Goal: Communication & Community: Answer question/provide support

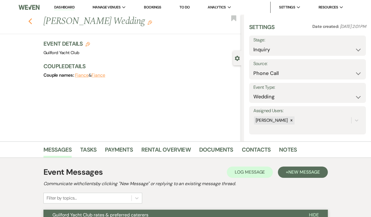
click at [30, 20] on use "button" at bounding box center [30, 21] width 4 height 6
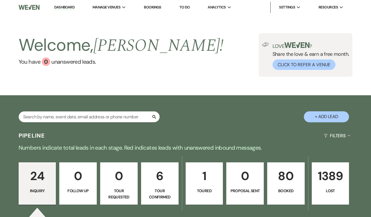
click at [159, 183] on p "6" at bounding box center [160, 176] width 30 height 19
select select "4"
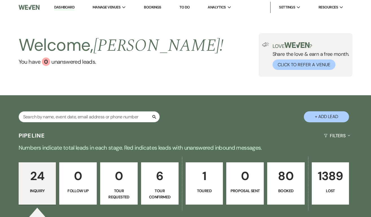
select select "4"
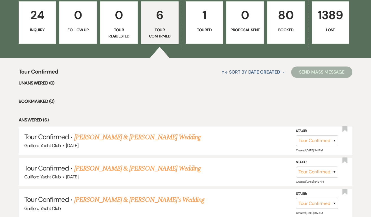
scroll to position [162, 0]
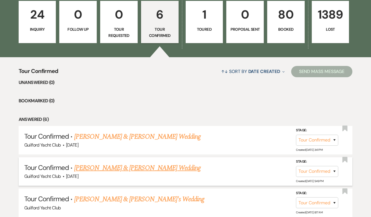
click at [138, 166] on link "[PERSON_NAME] & [PERSON_NAME] Wedding" at bounding box center [137, 168] width 127 height 10
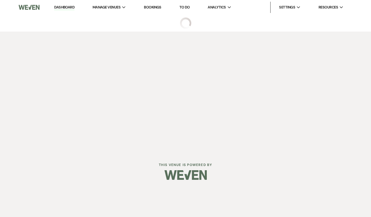
select select "4"
select select "5"
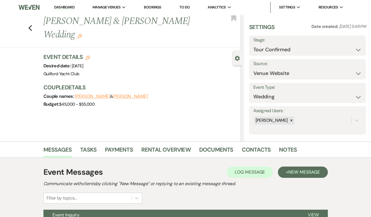
scroll to position [58, 0]
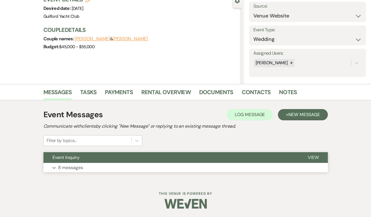
click at [310, 160] on span "View" at bounding box center [313, 158] width 11 height 6
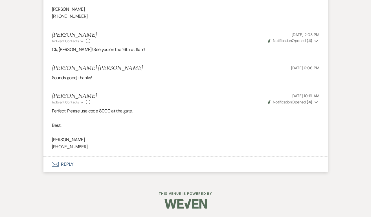
scroll to position [877, 0]
click at [69, 166] on button "Envelope Reply" at bounding box center [185, 165] width 285 height 16
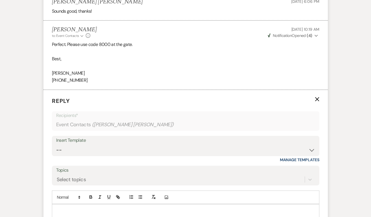
scroll to position [986, 0]
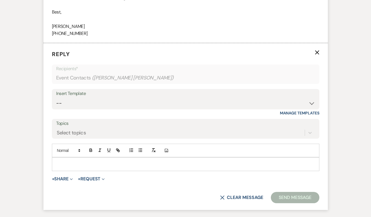
click at [66, 168] on div at bounding box center [185, 164] width 267 height 13
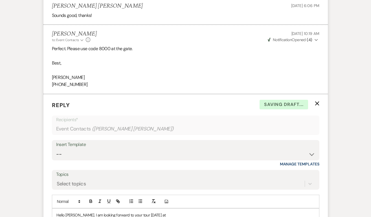
scroll to position [1038, 0]
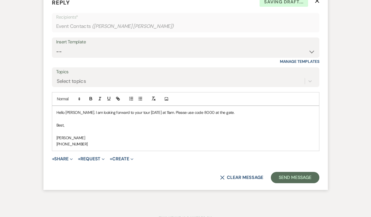
click at [68, 116] on p "Hello [PERSON_NAME]. I am looking forward to your tour [DATE] at 11am. Please u…" at bounding box center [185, 113] width 259 height 6
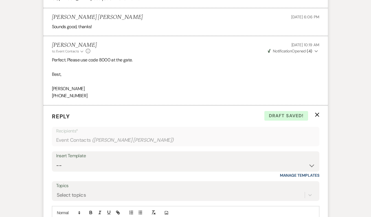
scroll to position [1069, 0]
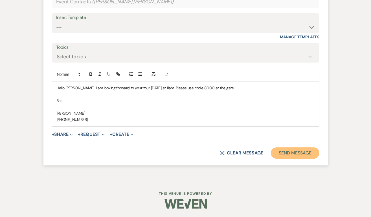
click at [283, 155] on button "Send Message" at bounding box center [295, 153] width 48 height 11
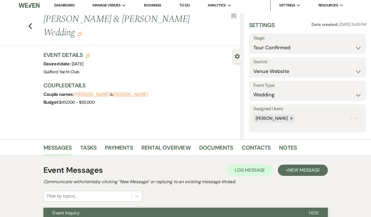
scroll to position [0, 0]
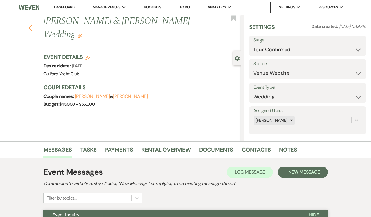
click at [30, 25] on use "button" at bounding box center [30, 28] width 4 height 6
select select "4"
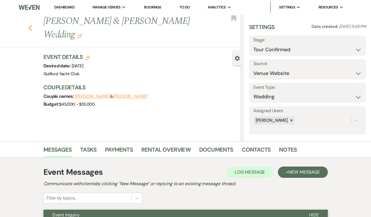
select select "4"
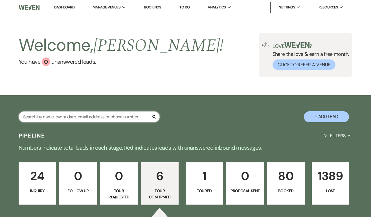
click at [79, 117] on input "text" at bounding box center [89, 117] width 141 height 11
type input "st germ"
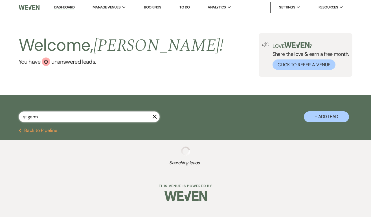
select select "4"
select select "8"
select select "5"
select select "8"
select select "5"
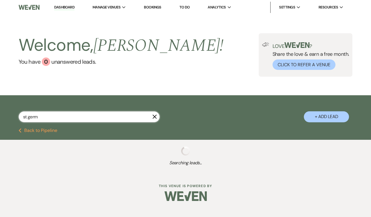
select select "8"
select select "5"
select select "8"
select select "5"
select select "8"
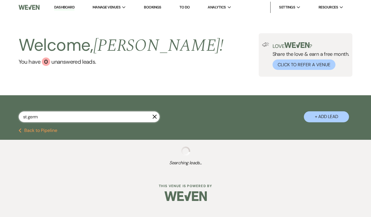
select select "5"
select select "8"
select select "6"
select select "8"
select select "3"
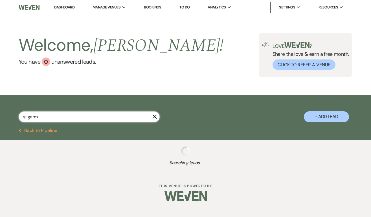
select select "8"
select select "5"
select select "8"
select select "5"
select select "8"
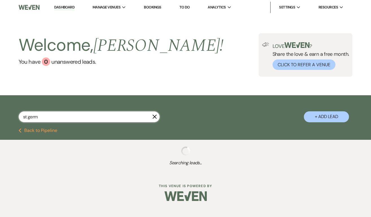
select select "5"
select select "8"
select select "3"
select select "8"
select select "5"
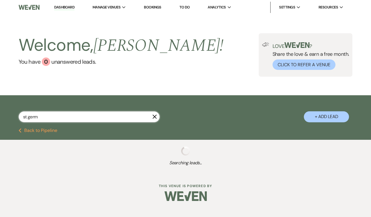
select select "8"
select select "5"
select select "8"
select select "5"
select select "8"
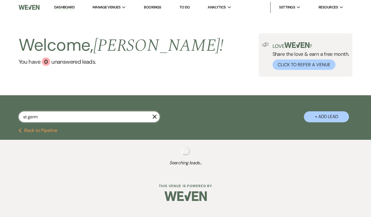
select select "5"
select select "8"
select select "5"
select select "8"
select select "5"
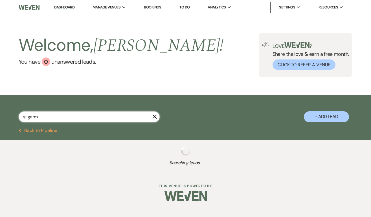
select select "8"
select select "6"
select select "8"
select select "6"
select select "8"
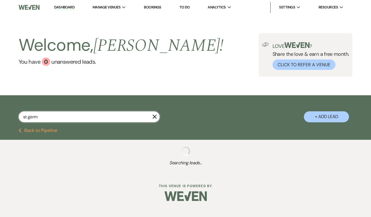
select select "5"
select select "8"
select select "5"
select select "8"
select select "5"
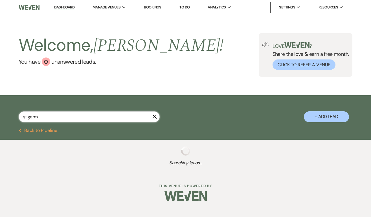
select select "8"
select select "5"
select select "8"
select select "5"
select select "8"
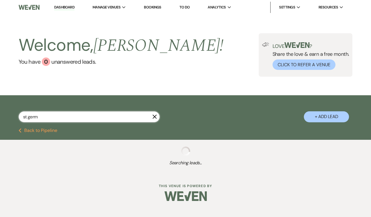
select select "5"
select select "8"
select select "6"
select select "8"
select select "10"
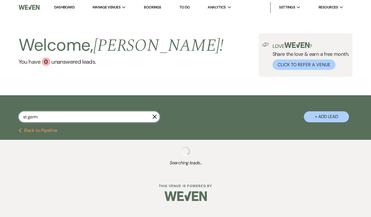
select select "8"
select select "5"
select select "8"
select select "5"
select select "8"
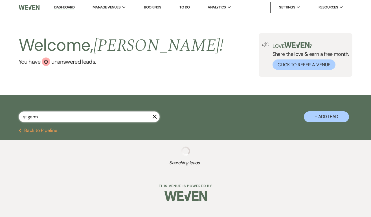
select select "5"
select select "8"
select select "1"
select select "8"
select select "6"
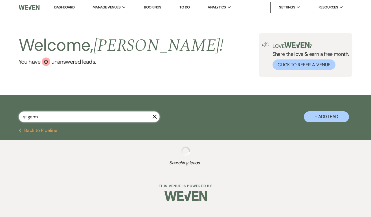
select select "8"
select select "5"
select select "8"
select select "5"
select select "8"
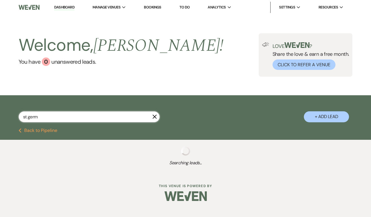
select select "4"
select select "8"
select select "5"
select select "8"
select select "3"
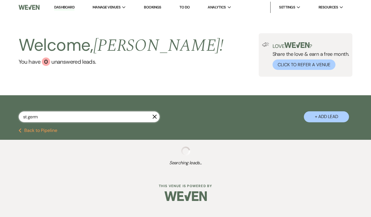
select select "8"
select select "10"
select select "8"
select select "5"
select select "8"
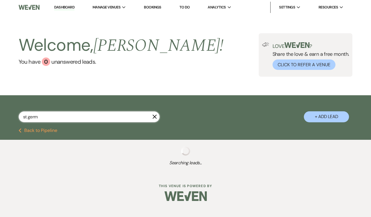
select select "5"
select select "8"
select select "5"
select select "8"
select select "6"
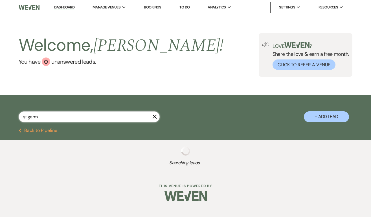
select select "8"
select select "3"
select select "8"
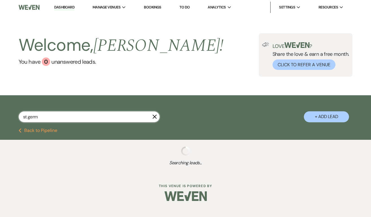
select select "10"
select select "8"
select select "6"
select select "8"
select select "6"
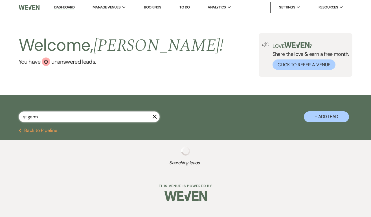
select select "8"
select select "5"
select select "8"
select select "5"
select select "8"
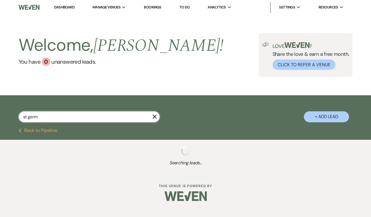
select select "5"
select select "8"
select select "5"
select select "8"
select select "5"
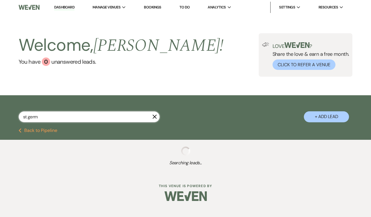
select select "8"
select select "5"
select select "8"
select select "5"
select select "8"
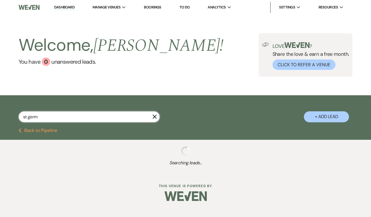
select select "5"
select select "8"
select select "5"
select select "8"
select select "5"
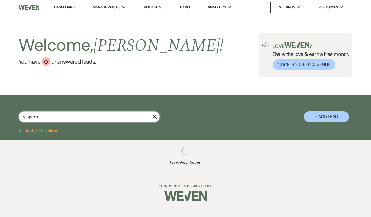
select select "8"
select select "6"
select select "8"
select select "6"
select select "8"
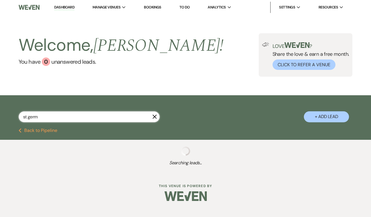
select select "5"
select select "8"
select select "5"
select select "8"
select select "5"
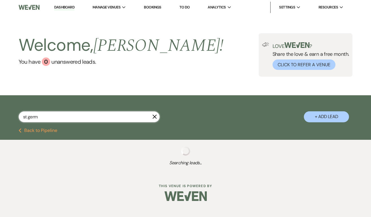
select select "8"
select select "5"
select select "8"
select select "5"
select select "8"
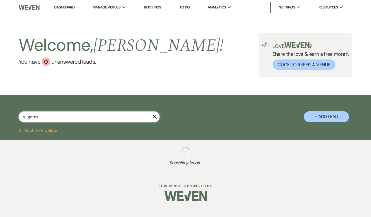
select select "5"
select select "8"
select select "6"
select select "8"
select select "5"
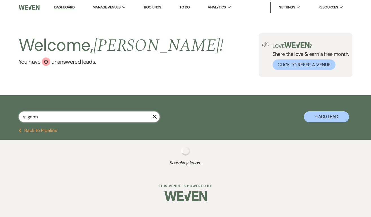
select select "8"
select select "5"
select select "8"
select select "5"
select select "8"
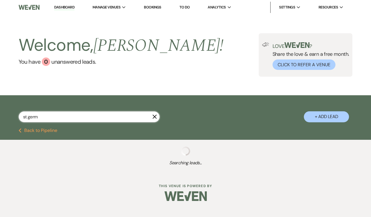
select select "5"
select select "8"
select select "5"
select select "8"
select select "5"
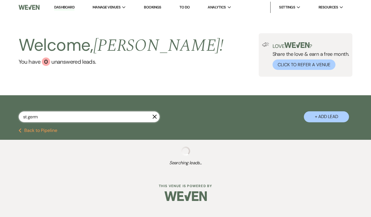
select select "8"
select select "5"
select select "8"
select select "5"
select select "8"
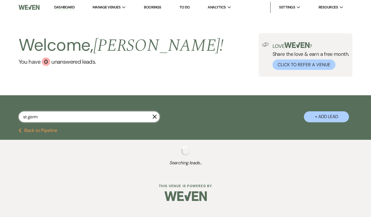
select select "5"
select select "8"
select select "5"
select select "8"
select select "5"
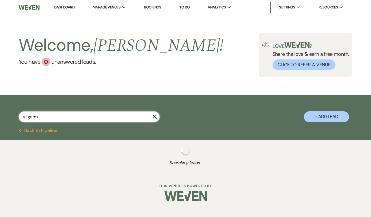
select select "8"
select select "5"
select select "8"
select select "5"
select select "8"
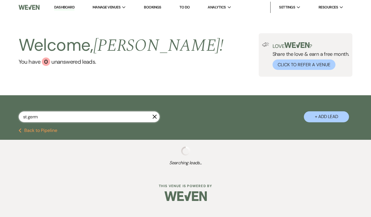
select select "7"
select select "8"
select select "5"
select select "8"
select select "5"
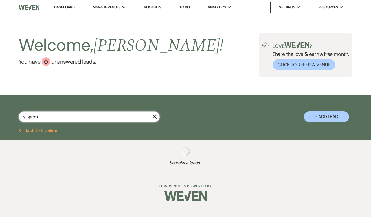
select select "8"
select select "7"
select select "8"
select select "5"
select select "8"
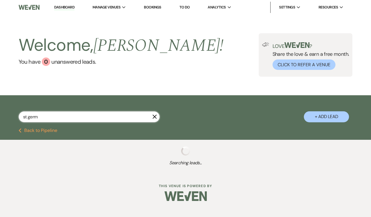
select select "5"
select select "8"
select select "5"
select select "8"
select select "6"
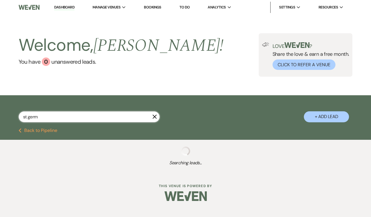
select select "8"
select select "5"
select select "8"
select select "7"
select select "8"
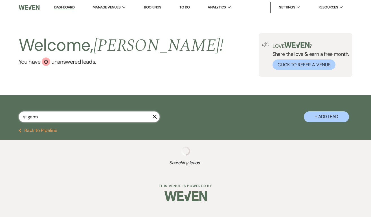
select select "5"
select select "8"
select select "5"
select select "8"
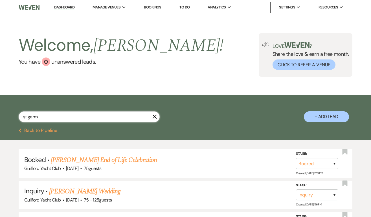
drag, startPoint x: 49, startPoint y: 116, endPoint x: 0, endPoint y: 115, distance: 49.2
click at [0, 115] on div "st germ X + Add Lead" at bounding box center [185, 112] width 371 height 29
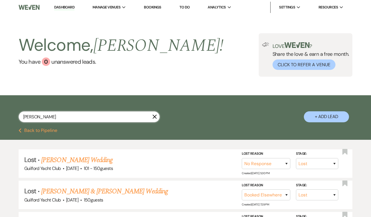
click at [91, 120] on input "[PERSON_NAME]" at bounding box center [89, 117] width 141 height 11
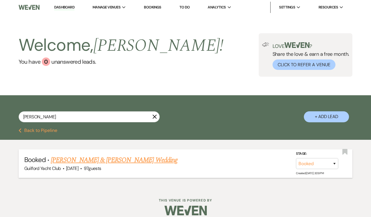
click at [92, 160] on link "[PERSON_NAME] & [PERSON_NAME] Wedding" at bounding box center [114, 160] width 127 height 10
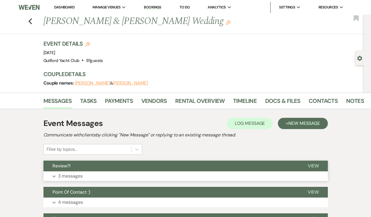
click at [314, 164] on span "View" at bounding box center [313, 166] width 11 height 6
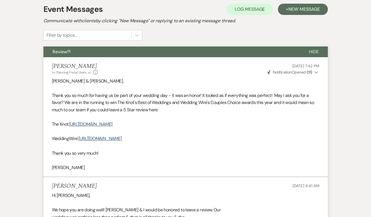
scroll to position [139, 0]
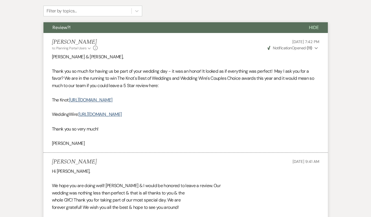
drag, startPoint x: 105, startPoint y: 132, endPoint x: 46, endPoint y: 102, distance: 67.1
click at [46, 102] on li "[PERSON_NAME] to: Planning Portal Users Expand Info [DATE] 7:42 PM Weven Check …" at bounding box center [185, 93] width 285 height 120
copy div "The Knot: [URL][DOMAIN_NAME] WeddingWire: [URL][DOMAIN_NAME] Thank you so very …"
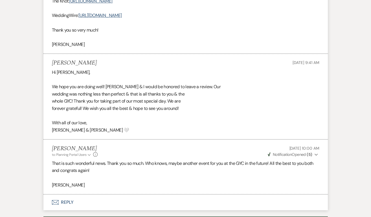
scroll to position [239, 0]
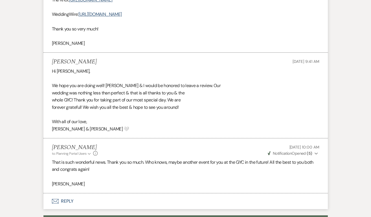
click at [65, 201] on button "Envelope Reply" at bounding box center [185, 202] width 285 height 16
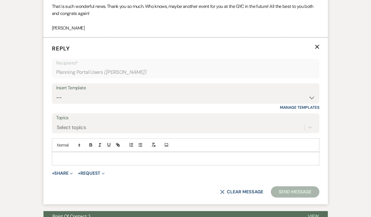
scroll to position [408, 0]
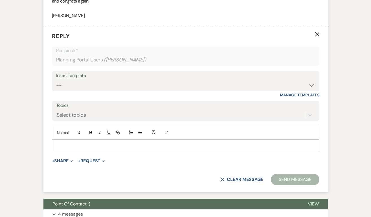
click at [65, 143] on p at bounding box center [185, 146] width 259 height 6
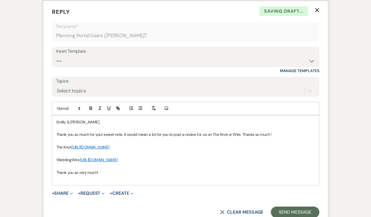
scroll to position [432, 0]
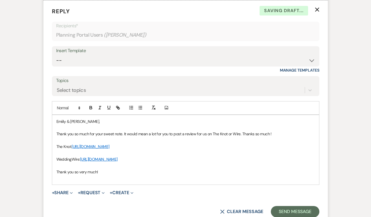
click at [111, 174] on p "Thank you so very much!" at bounding box center [185, 172] width 259 height 6
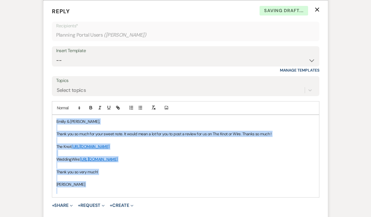
drag, startPoint x: 82, startPoint y: 189, endPoint x: 54, endPoint y: 123, distance: 71.3
click at [54, 123] on div "Emiily & [PERSON_NAME], Thank you so much for your sweet note. It would mean a …" at bounding box center [185, 156] width 267 height 83
copy div "Emiily & [PERSON_NAME], Thank you so much for your sweet note. It would mean a …"
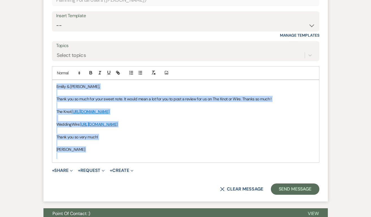
scroll to position [468, 0]
click at [292, 187] on button "Send Message" at bounding box center [295, 189] width 48 height 11
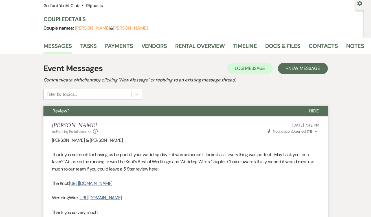
scroll to position [0, 0]
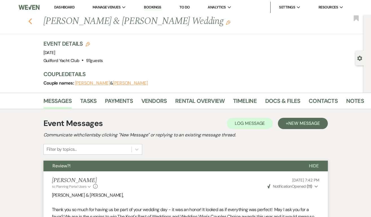
click at [31, 19] on use "button" at bounding box center [30, 21] width 4 height 6
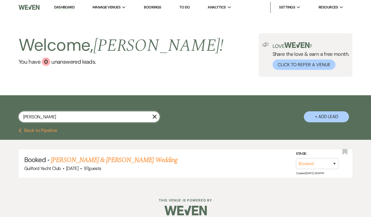
drag, startPoint x: 47, startPoint y: 114, endPoint x: 7, endPoint y: 112, distance: 39.9
click at [7, 112] on div "[PERSON_NAME] X + Add Lead" at bounding box center [185, 112] width 371 height 29
click at [44, 118] on input "[PERSON_NAME]" at bounding box center [89, 117] width 141 height 11
drag, startPoint x: 44, startPoint y: 118, endPoint x: 12, endPoint y: 117, distance: 31.9
click at [12, 117] on div "[PERSON_NAME] X + Add Lead" at bounding box center [185, 112] width 371 height 29
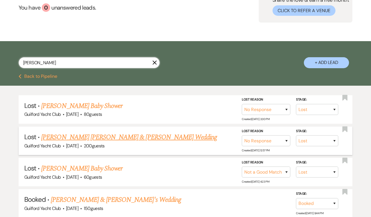
scroll to position [56, 0]
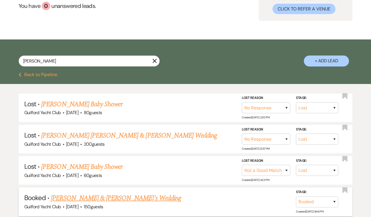
click at [67, 200] on link "[PERSON_NAME] & [PERSON_NAME]'s Wedding" at bounding box center [116, 198] width 130 height 10
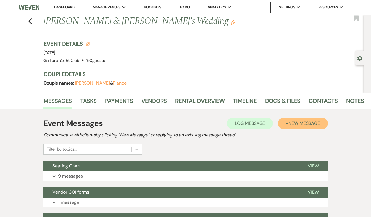
click at [314, 123] on span "New Message" at bounding box center [304, 124] width 31 height 6
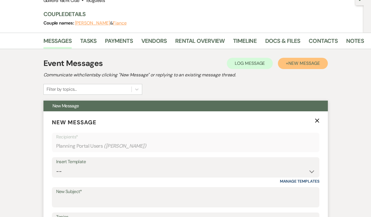
scroll to position [174, 0]
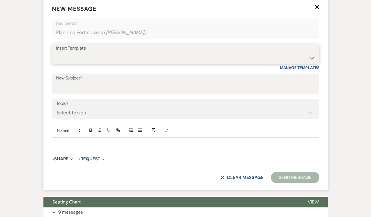
click at [76, 53] on select "-- Weven Planning Portal Introduction (Booked Events) Initial Inquiry Response …" at bounding box center [185, 58] width 259 height 11
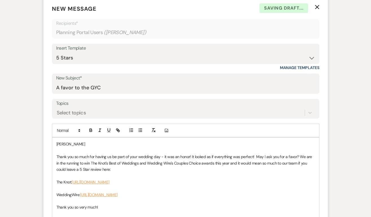
click at [94, 142] on p "[PERSON_NAME]" at bounding box center [185, 144] width 259 height 6
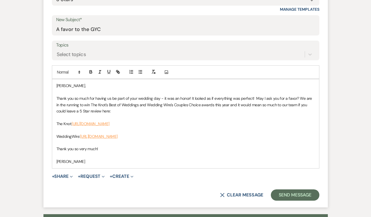
scroll to position [232, 0]
click at [293, 194] on button "Send Message" at bounding box center [295, 195] width 48 height 11
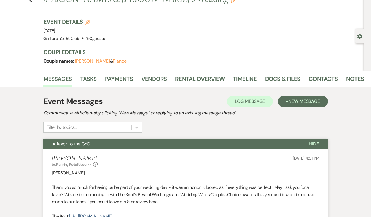
scroll to position [0, 0]
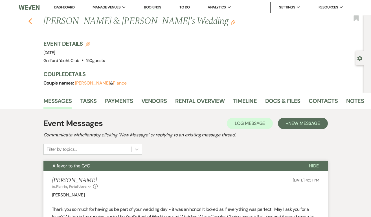
click at [31, 19] on use "button" at bounding box center [30, 21] width 4 height 6
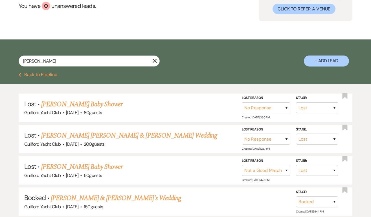
click at [32, 75] on button "Previous Back to Pipeline" at bounding box center [38, 75] width 39 height 5
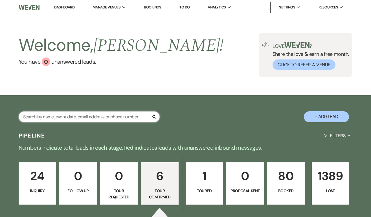
click at [50, 116] on input "text" at bounding box center [89, 117] width 141 height 11
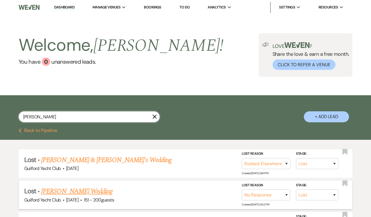
scroll to position [35, 0]
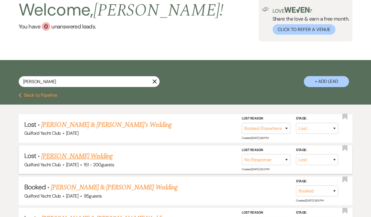
click at [74, 185] on link "[PERSON_NAME] & [PERSON_NAME] Wedding" at bounding box center [114, 188] width 127 height 10
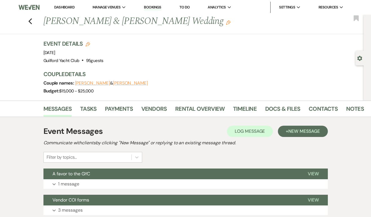
scroll to position [35, 0]
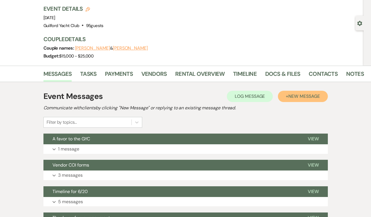
click at [306, 96] on span "New Message" at bounding box center [304, 96] width 31 height 6
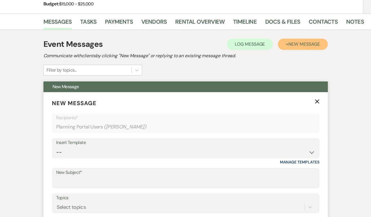
scroll to position [88, 0]
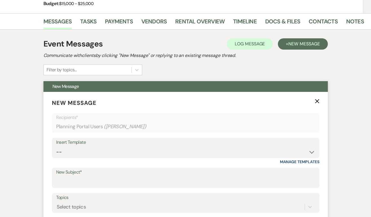
click at [317, 101] on icon "X" at bounding box center [317, 101] width 5 height 5
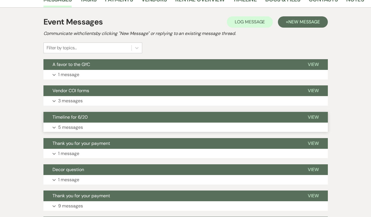
scroll to position [109, 0]
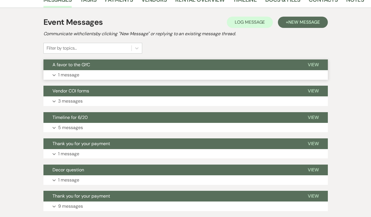
click at [311, 66] on span "View" at bounding box center [313, 65] width 11 height 6
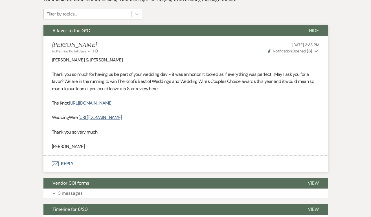
scroll to position [145, 0]
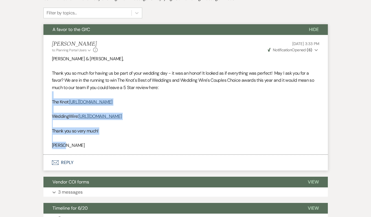
drag, startPoint x: 70, startPoint y: 146, endPoint x: 49, endPoint y: 95, distance: 55.3
click at [49, 95] on li "[PERSON_NAME] to: Planning Portal Users Expand Info [DATE] 3:33 PM Weven Check …" at bounding box center [185, 95] width 285 height 120
copy div "The Knot: [URL][DOMAIN_NAME] WeddingWire: [URL][DOMAIN_NAME] Thank you so very …"
click at [64, 162] on button "Envelope Reply" at bounding box center [185, 163] width 285 height 16
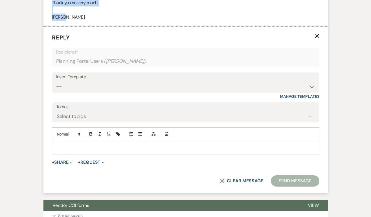
scroll to position [275, 0]
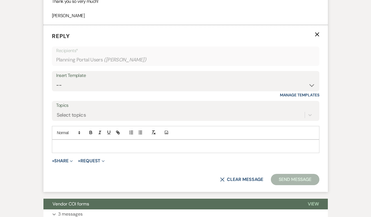
click at [66, 146] on p at bounding box center [185, 146] width 259 height 6
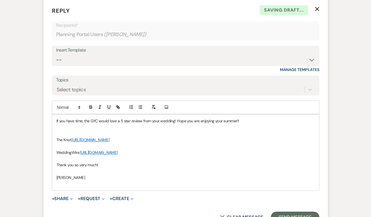
scroll to position [307, 0]
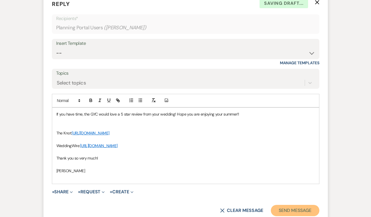
click at [282, 208] on button "Send Message" at bounding box center [295, 210] width 48 height 11
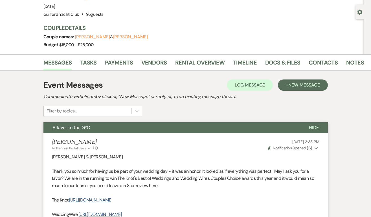
scroll to position [0, 0]
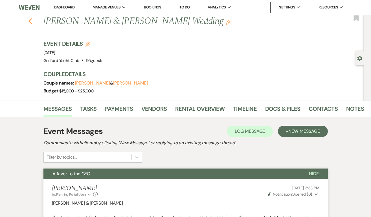
click at [29, 19] on icon "Previous" at bounding box center [30, 21] width 4 height 7
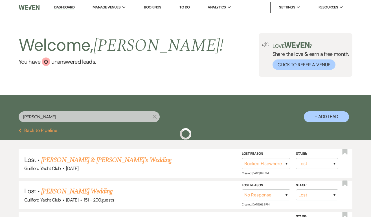
scroll to position [35, 0]
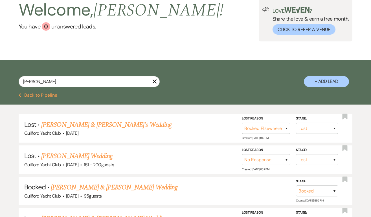
click at [43, 93] on button "Previous Back to Pipeline" at bounding box center [38, 95] width 39 height 5
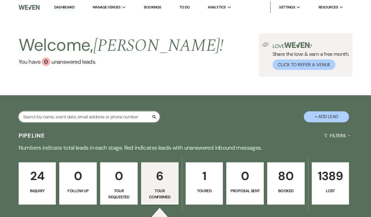
click at [40, 117] on input "text" at bounding box center [89, 117] width 141 height 11
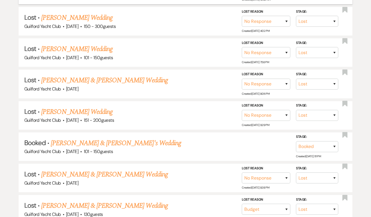
scroll to position [175, 0]
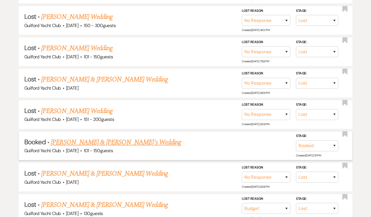
click at [84, 138] on link "[PERSON_NAME] & [PERSON_NAME]'s Wedding" at bounding box center [116, 143] width 130 height 10
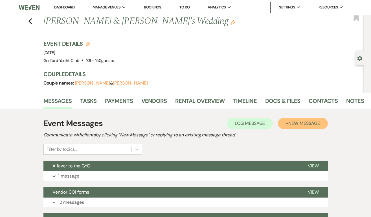
click at [305, 122] on span "New Message" at bounding box center [304, 124] width 31 height 6
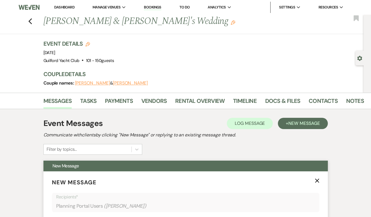
click at [315, 180] on p "New Message X" at bounding box center [186, 183] width 268 height 8
click at [318, 181] on icon "X" at bounding box center [317, 181] width 5 height 5
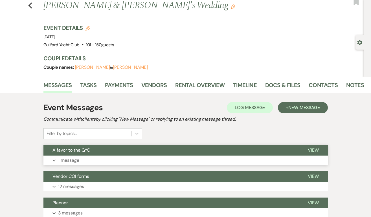
scroll to position [20, 0]
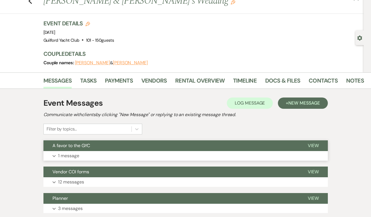
click at [313, 146] on span "View" at bounding box center [313, 146] width 11 height 6
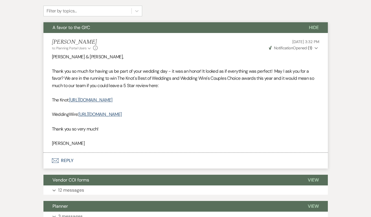
scroll to position [141, 0]
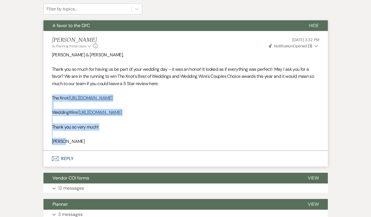
drag, startPoint x: 66, startPoint y: 142, endPoint x: 50, endPoint y: 99, distance: 46.5
click at [50, 99] on li "[PERSON_NAME] to: Planning Portal Users Expand Info [DATE] 3:32 PM Weven Check …" at bounding box center [185, 91] width 285 height 120
copy div "The Knot: [URL][DOMAIN_NAME] WeddingWire: [URL][DOMAIN_NAME] Thank you so very …"
click at [67, 156] on button "Envelope Reply" at bounding box center [185, 159] width 285 height 16
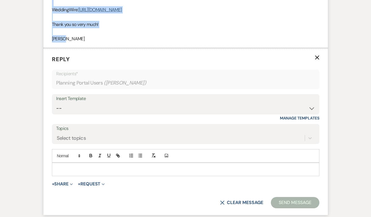
scroll to position [267, 0]
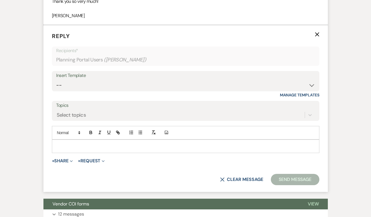
click at [66, 143] on p at bounding box center [185, 146] width 259 height 6
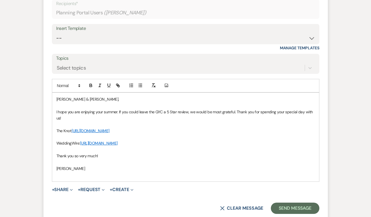
scroll to position [323, 0]
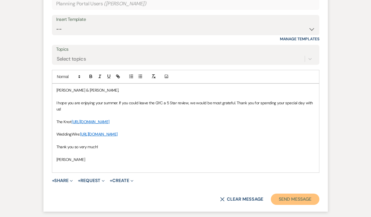
click at [280, 198] on button "Send Message" at bounding box center [295, 199] width 48 height 11
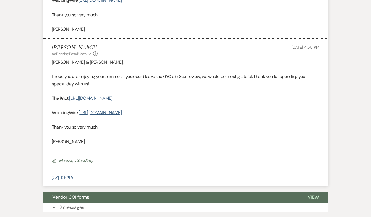
scroll to position [0, 0]
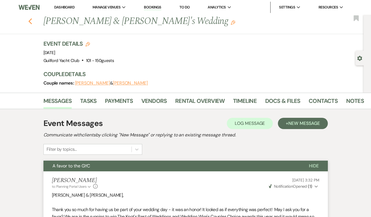
click at [29, 20] on icon "Previous" at bounding box center [30, 21] width 4 height 7
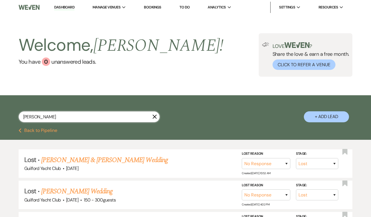
drag, startPoint x: 46, startPoint y: 115, endPoint x: 1, endPoint y: 114, distance: 45.5
click at [1, 114] on div "[PERSON_NAME] + Add Lead" at bounding box center [185, 112] width 371 height 29
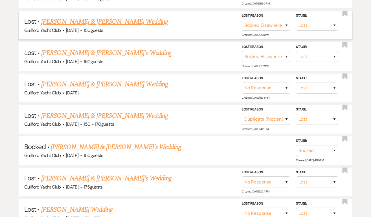
scroll to position [171, 0]
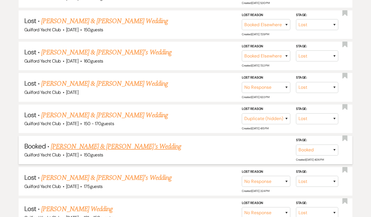
click at [67, 147] on link "[PERSON_NAME] & [PERSON_NAME]'s Wedding" at bounding box center [116, 147] width 130 height 10
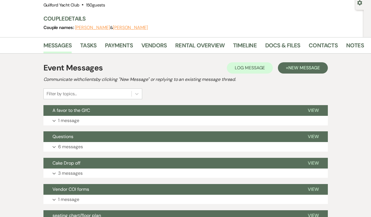
scroll to position [62, 0]
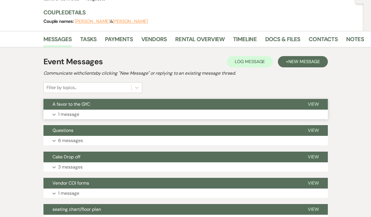
click at [315, 102] on span "View" at bounding box center [313, 104] width 11 height 6
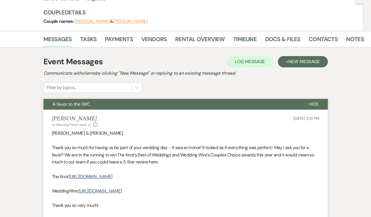
scroll to position [116, 0]
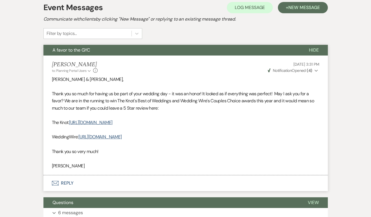
click at [70, 183] on button "Envelope Reply" at bounding box center [185, 184] width 285 height 16
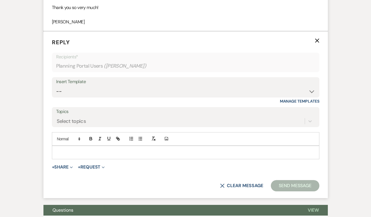
scroll to position [267, 0]
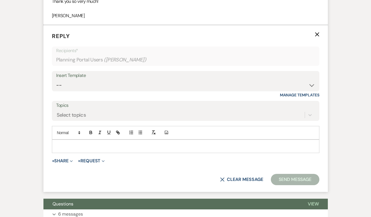
click at [62, 140] on div at bounding box center [185, 146] width 267 height 13
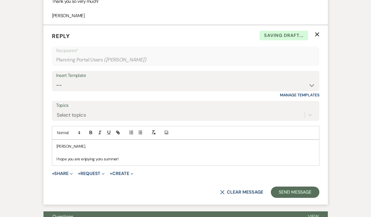
click at [101, 160] on p "I hope you are enjoying yoru summer!" at bounding box center [185, 159] width 259 height 6
click at [128, 161] on p "I hope you are enjoying your summer!" at bounding box center [185, 159] width 259 height 6
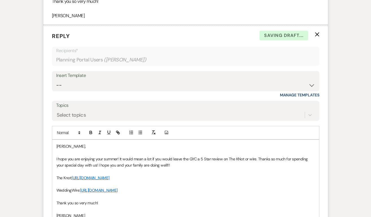
scroll to position [268, 0]
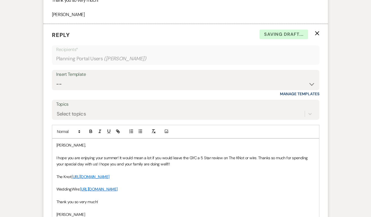
click at [165, 163] on p "I hope you are enjoying your summer! It would mean a lot if you would leave the…" at bounding box center [185, 161] width 259 height 13
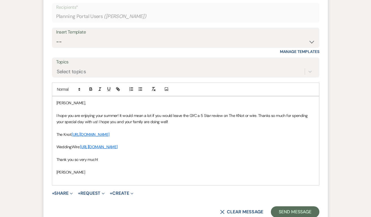
scroll to position [310, 0]
click at [288, 210] on button "Send Message" at bounding box center [295, 211] width 48 height 11
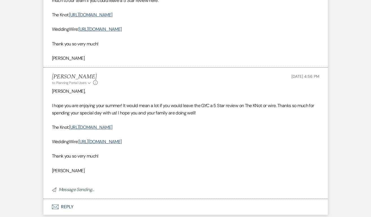
scroll to position [0, 0]
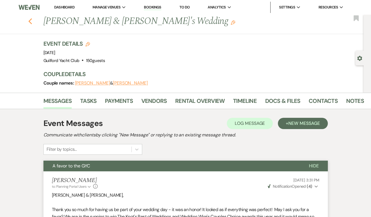
click at [30, 21] on icon "Previous" at bounding box center [30, 21] width 4 height 7
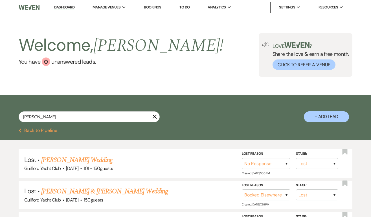
click at [44, 130] on button "Previous Back to Pipeline" at bounding box center [38, 131] width 39 height 5
